Goal: Information Seeking & Learning: Learn about a topic

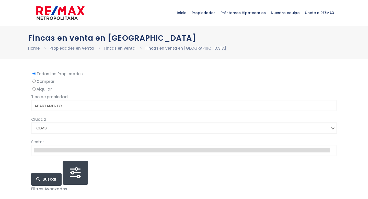
select select
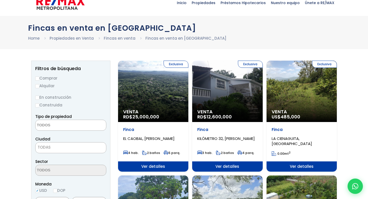
scroll to position [10, 0]
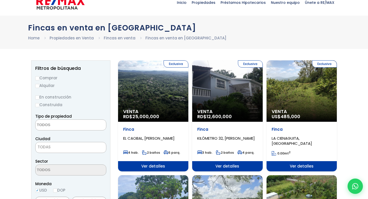
click at [210, 99] on div "Exclusiva Venta RD$ 12,600,000" at bounding box center [227, 90] width 70 height 61
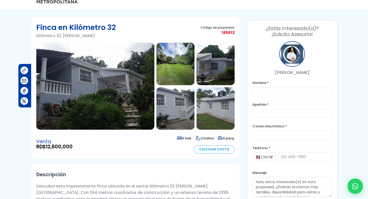
scroll to position [13, 0]
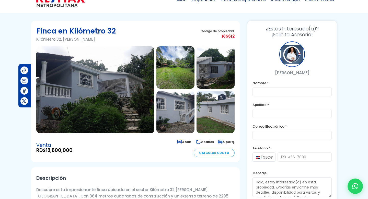
click at [98, 97] on img at bounding box center [95, 89] width 118 height 87
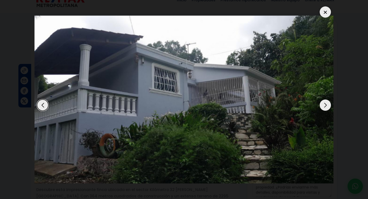
click at [325, 106] on div "Next slide" at bounding box center [324, 104] width 11 height 11
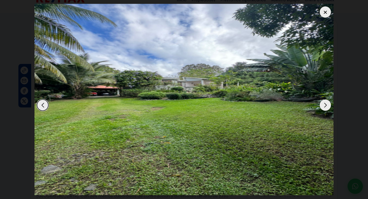
click at [325, 106] on div "Next slide" at bounding box center [324, 104] width 11 height 11
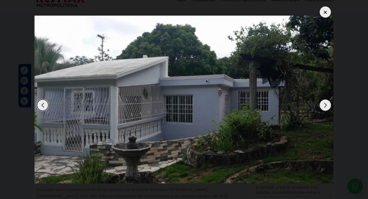
click at [325, 106] on div "Next slide" at bounding box center [324, 104] width 11 height 11
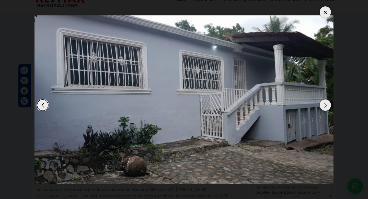
click at [325, 106] on div "Next slide" at bounding box center [324, 104] width 11 height 11
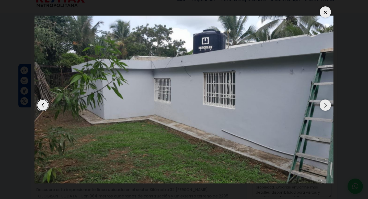
click at [325, 106] on div "Next slide" at bounding box center [324, 104] width 11 height 11
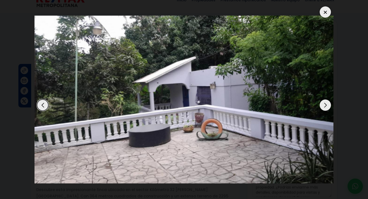
click at [325, 106] on div "Next slide" at bounding box center [324, 104] width 11 height 11
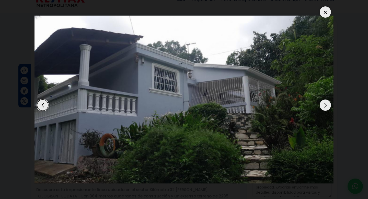
click at [325, 106] on div "Next slide" at bounding box center [324, 104] width 11 height 11
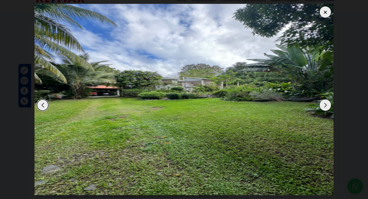
click at [325, 106] on div "Next slide" at bounding box center [324, 104] width 11 height 11
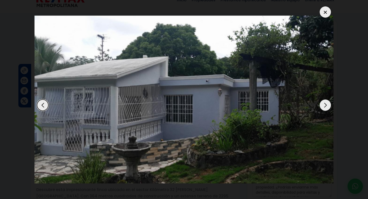
click at [325, 106] on div "Next slide" at bounding box center [324, 104] width 11 height 11
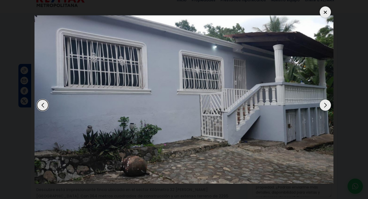
click at [325, 106] on div "Next slide" at bounding box center [324, 104] width 11 height 11
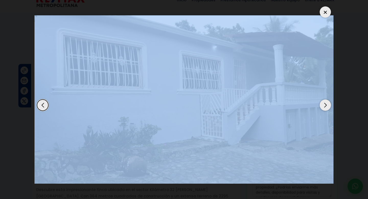
click at [326, 14] on div at bounding box center [324, 11] width 11 height 11
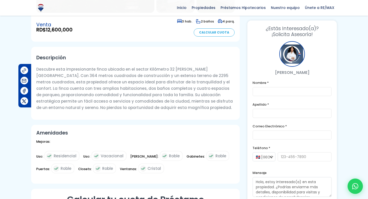
scroll to position [0, 0]
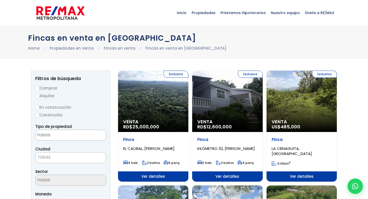
select select
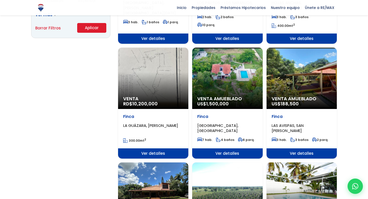
scroll to position [381, 0]
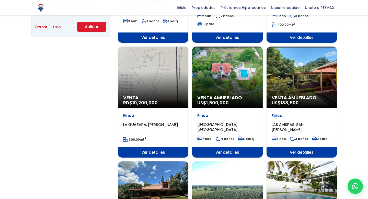
click at [300, 79] on div "Venta Amueblado US$ 188,500" at bounding box center [301, 76] width 70 height 61
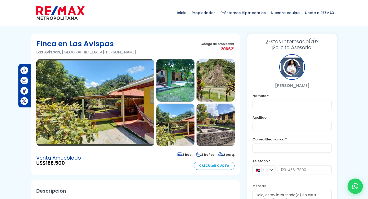
click at [118, 118] on img at bounding box center [95, 102] width 118 height 87
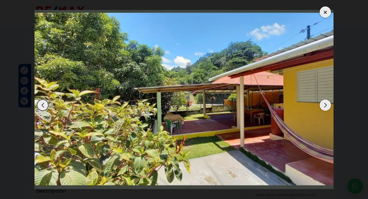
click at [325, 105] on div "Next slide" at bounding box center [324, 104] width 11 height 11
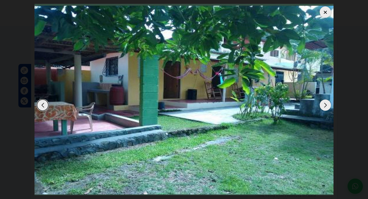
click at [325, 105] on div "Next slide" at bounding box center [324, 104] width 11 height 11
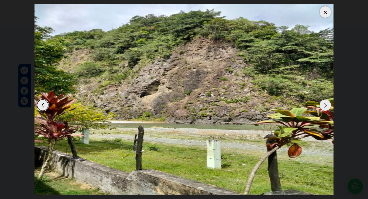
click at [325, 105] on div "Next slide" at bounding box center [324, 104] width 11 height 11
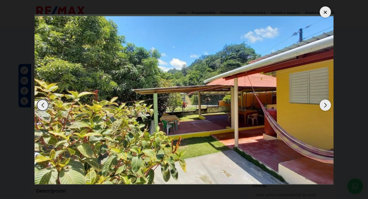
click at [325, 105] on div "Next slide" at bounding box center [324, 104] width 11 height 11
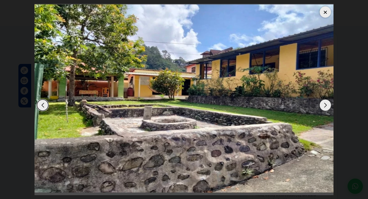
click at [325, 105] on div "Next slide" at bounding box center [324, 104] width 11 height 11
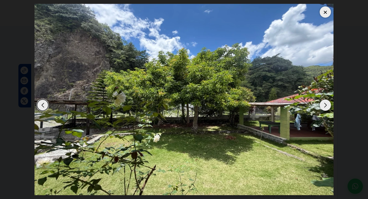
click at [325, 105] on div "Next slide" at bounding box center [324, 104] width 11 height 11
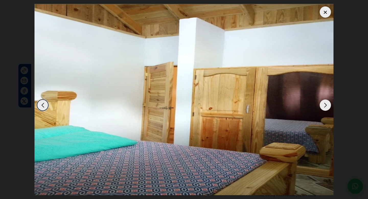
click at [325, 105] on div "Next slide" at bounding box center [324, 104] width 11 height 11
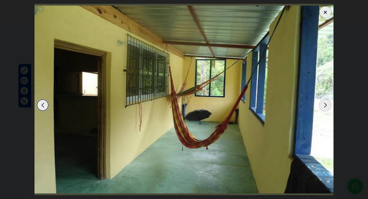
click at [325, 105] on div "Next slide" at bounding box center [324, 104] width 11 height 11
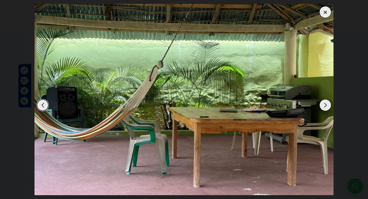
click at [325, 105] on div "Next slide" at bounding box center [324, 104] width 11 height 11
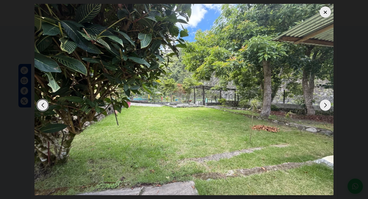
click at [325, 105] on div "Next slide" at bounding box center [324, 104] width 11 height 11
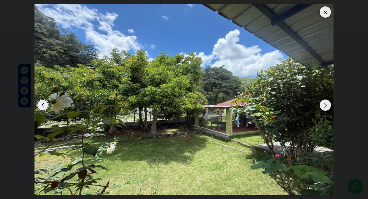
click at [325, 105] on div "Next slide" at bounding box center [324, 104] width 11 height 11
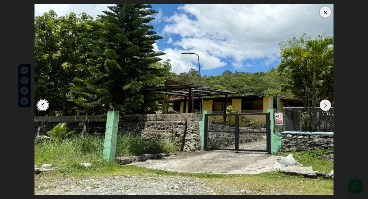
click at [325, 105] on div "Next slide" at bounding box center [324, 104] width 11 height 11
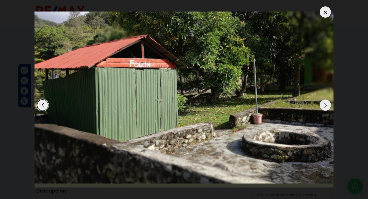
click at [325, 105] on div "Next slide" at bounding box center [324, 104] width 11 height 11
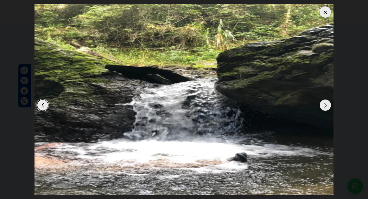
click at [322, 103] on div "Next slide" at bounding box center [324, 104] width 11 height 11
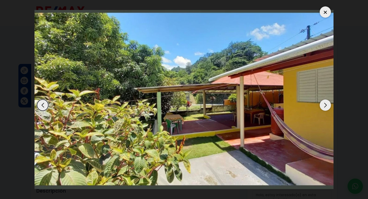
click at [322, 103] on div "Next slide" at bounding box center [324, 104] width 11 height 11
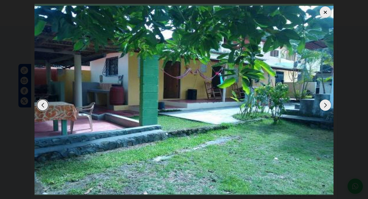
click at [322, 103] on div "Next slide" at bounding box center [324, 104] width 11 height 11
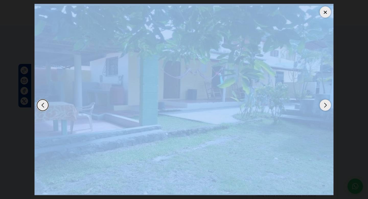
click at [324, 13] on div at bounding box center [324, 11] width 11 height 11
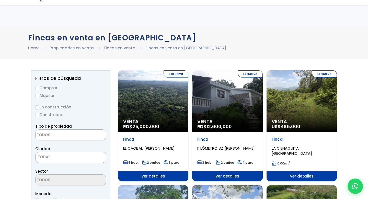
select select
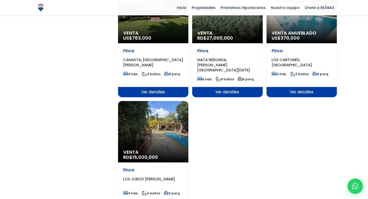
scroll to position [560, 0]
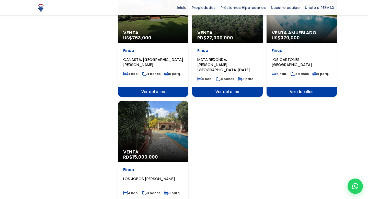
click at [149, 124] on div "Venta RD$ 15,000,000" at bounding box center [153, 131] width 70 height 61
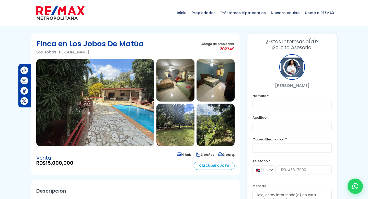
click at [108, 114] on img at bounding box center [95, 102] width 118 height 87
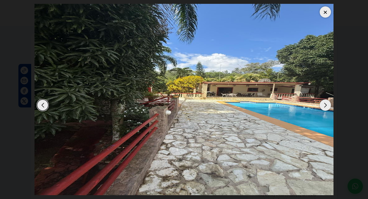
click at [325, 107] on div "Next slide" at bounding box center [324, 104] width 11 height 11
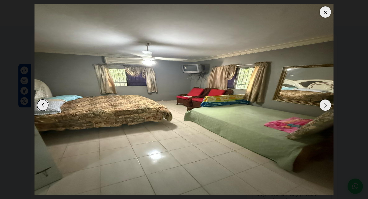
click at [325, 107] on div "Next slide" at bounding box center [324, 104] width 11 height 11
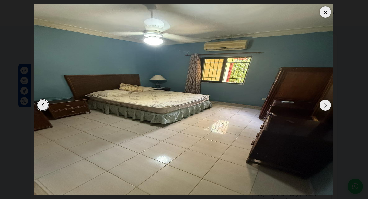
click at [325, 107] on div "Next slide" at bounding box center [324, 104] width 11 height 11
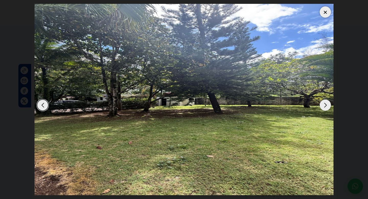
click at [325, 107] on div "Next slide" at bounding box center [324, 104] width 11 height 11
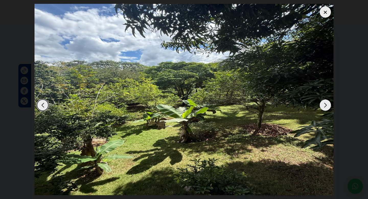
click at [325, 107] on div "Next slide" at bounding box center [324, 104] width 11 height 11
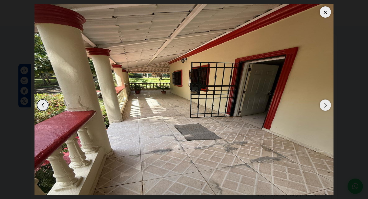
click at [325, 107] on div "Next slide" at bounding box center [324, 104] width 11 height 11
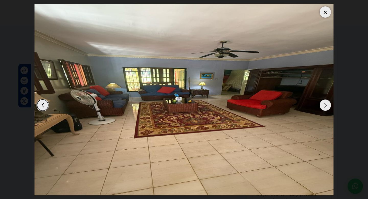
click at [325, 107] on div "Next slide" at bounding box center [324, 104] width 11 height 11
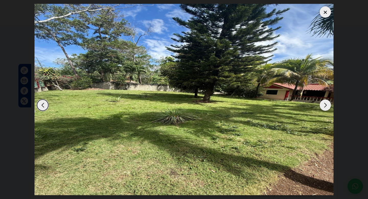
click at [325, 107] on div "Next slide" at bounding box center [324, 104] width 11 height 11
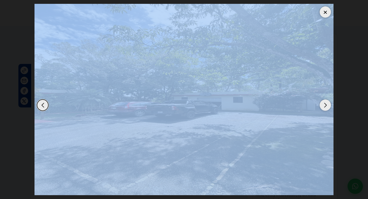
click at [324, 13] on div at bounding box center [324, 11] width 11 height 11
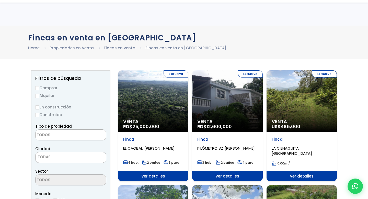
select select
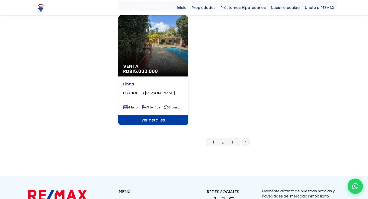
scroll to position [647, 0]
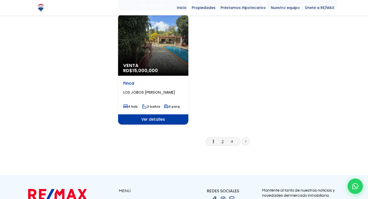
click at [222, 138] on link "2" at bounding box center [222, 140] width 2 height 5
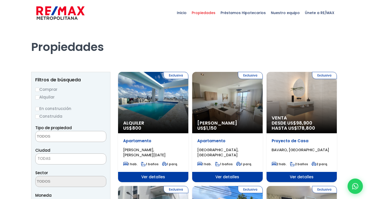
select select
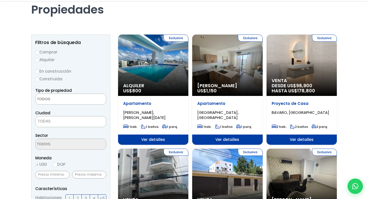
scroll to position [41, 0]
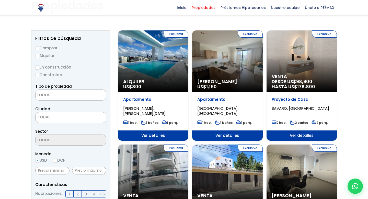
click at [37, 49] on input "Comprar" at bounding box center [37, 48] width 4 height 4
radio input "true"
click at [52, 94] on textarea "Search" at bounding box center [60, 95] width 50 height 11
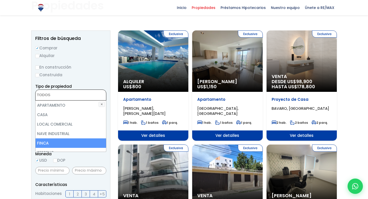
click at [46, 142] on li "FINCA" at bounding box center [70, 142] width 70 height 9
select select "estate"
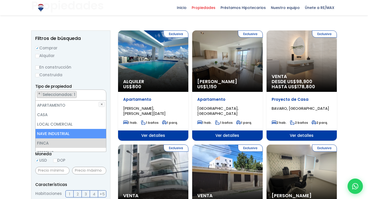
scroll to position [43, 0]
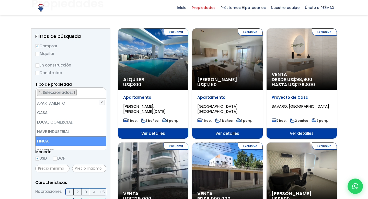
click at [48, 140] on li "FINCA" at bounding box center [70, 140] width 70 height 9
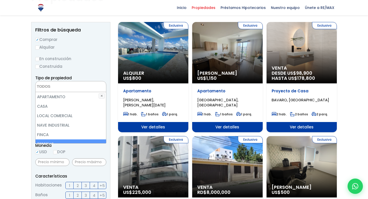
scroll to position [53, 0]
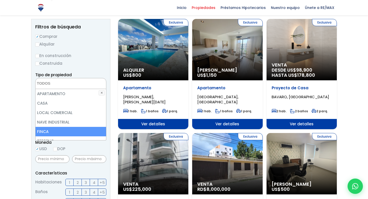
click at [45, 131] on li "FINCA" at bounding box center [70, 131] width 70 height 9
select select "estate"
click at [43, 132] on li "FINCA" at bounding box center [70, 131] width 70 height 9
select select "estate"
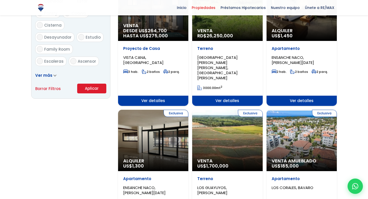
scroll to position [326, 0]
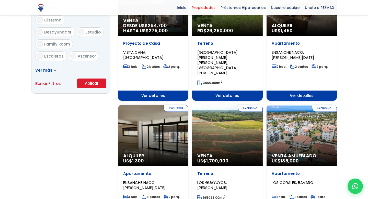
click at [95, 85] on button "Aplicar" at bounding box center [91, 83] width 29 height 10
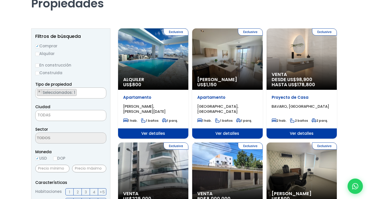
scroll to position [21, 0]
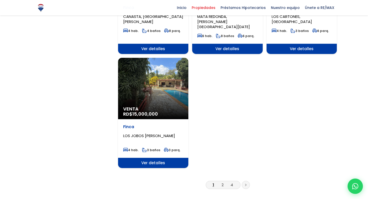
scroll to position [605, 0]
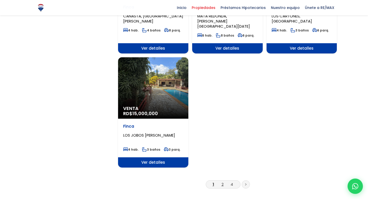
click at [222, 181] on link "2" at bounding box center [222, 183] width 2 height 5
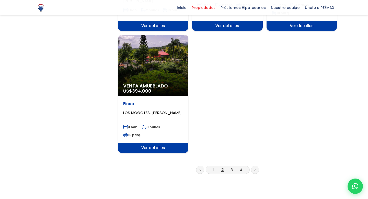
scroll to position [647, 0]
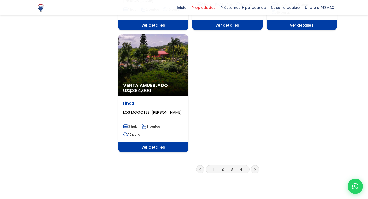
click at [231, 166] on link "3" at bounding box center [231, 168] width 2 height 5
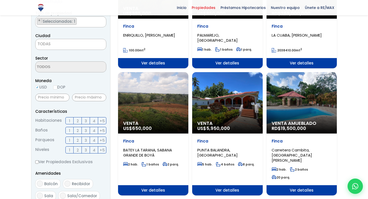
scroll to position [119, 0]
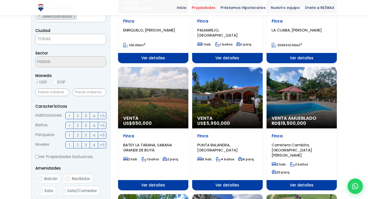
click at [225, 99] on div "Venta US$ 5,950,000" at bounding box center [227, 97] width 70 height 61
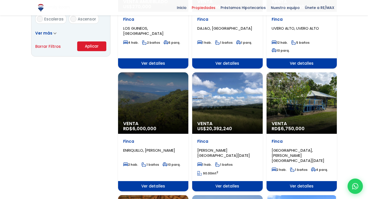
scroll to position [364, 0]
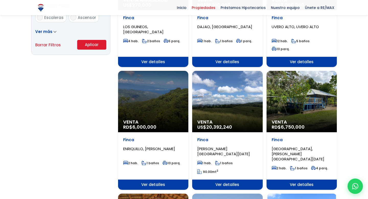
click at [295, 99] on div "Venta RD$ 6,750,000" at bounding box center [301, 101] width 70 height 61
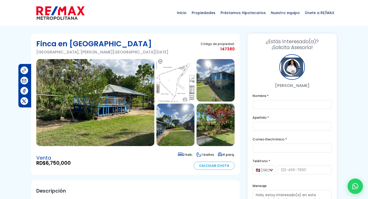
click at [221, 128] on img at bounding box center [215, 124] width 38 height 42
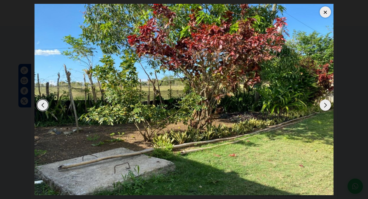
click at [323, 107] on div "Next slide" at bounding box center [324, 104] width 11 height 11
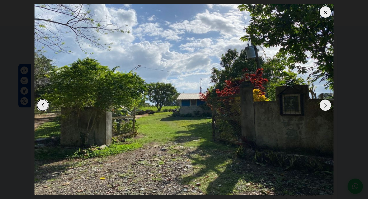
click at [323, 107] on div "Next slide" at bounding box center [324, 104] width 11 height 11
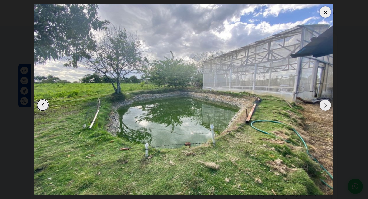
click at [323, 107] on div "Next slide" at bounding box center [324, 104] width 11 height 11
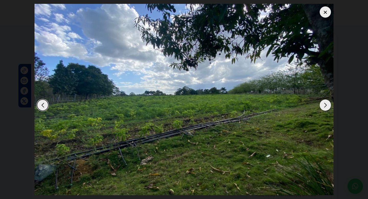
click at [323, 107] on div "Next slide" at bounding box center [324, 104] width 11 height 11
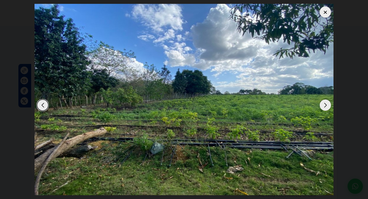
click at [323, 107] on div "Next slide" at bounding box center [324, 104] width 11 height 11
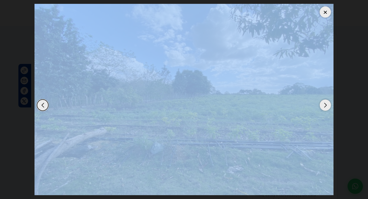
click at [321, 13] on div at bounding box center [324, 11] width 11 height 11
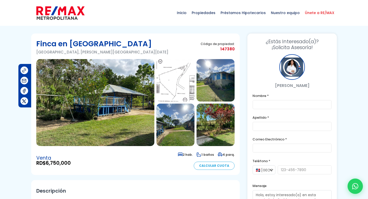
click at [321, 13] on span "Únete a RE/MAX" at bounding box center [319, 12] width 34 height 15
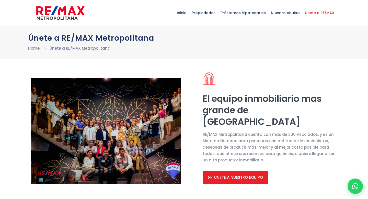
select select "US"
